Goal: Task Accomplishment & Management: Use online tool/utility

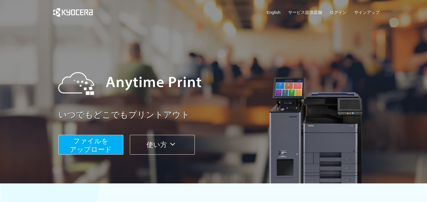
click at [102, 137] on span "ファイルを ​​アップロード" at bounding box center [91, 145] width 42 height 16
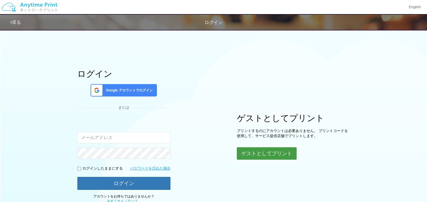
click at [285, 155] on button "ゲストとしてプリント" at bounding box center [267, 153] width 60 height 12
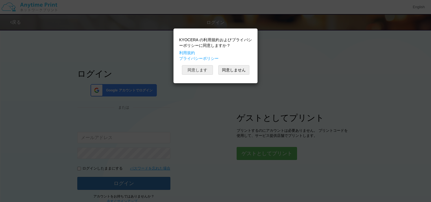
click at [199, 70] on button "同意します" at bounding box center [197, 70] width 31 height 10
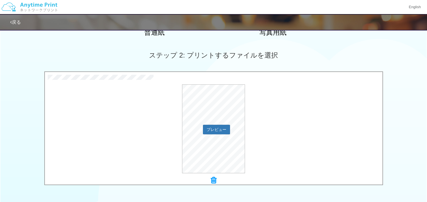
scroll to position [227, 0]
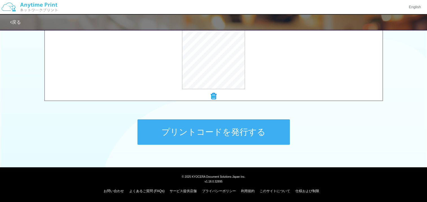
click at [228, 132] on button "プリントコードを発行する" at bounding box center [213, 131] width 152 height 25
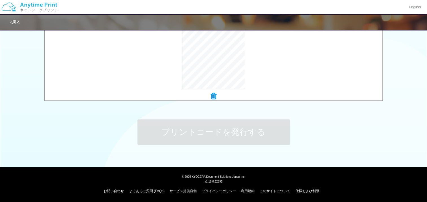
scroll to position [0, 0]
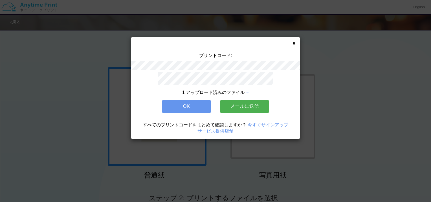
click at [240, 103] on button "メールに送信" at bounding box center [244, 106] width 49 height 12
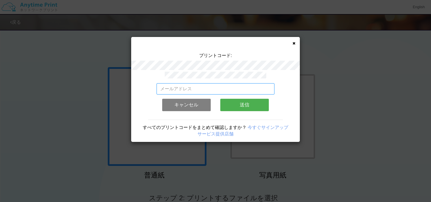
click at [216, 91] on input "email" at bounding box center [216, 88] width 118 height 11
type input "a"
type input "ｓ"
type input "[PERSON_NAME][EMAIL_ADDRESS][DOMAIN_NAME]"
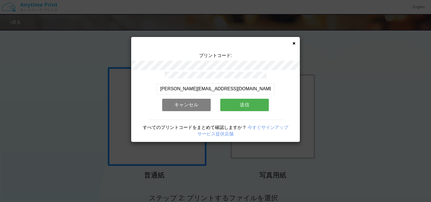
click at [229, 105] on button "送信" at bounding box center [244, 105] width 49 height 12
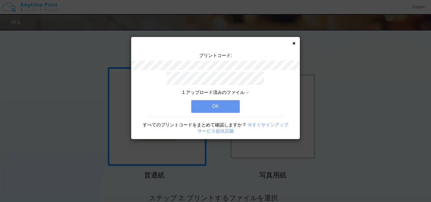
click at [229, 105] on button "OK" at bounding box center [215, 106] width 49 height 12
